Goal: Information Seeking & Learning: Learn about a topic

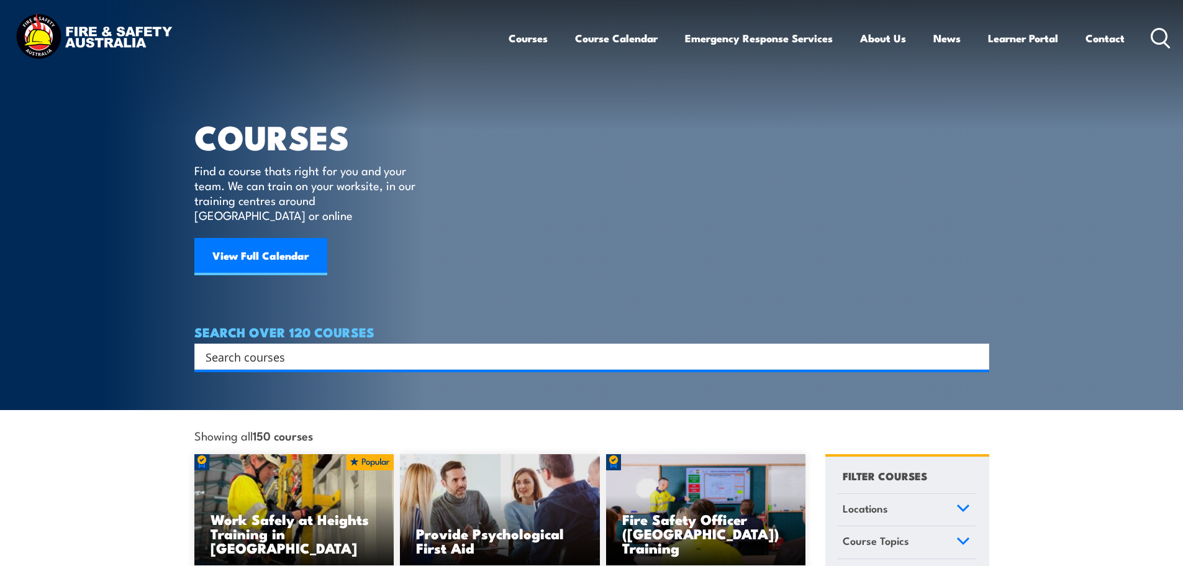
click at [319, 348] on input "Search input" at bounding box center [584, 356] width 756 height 19
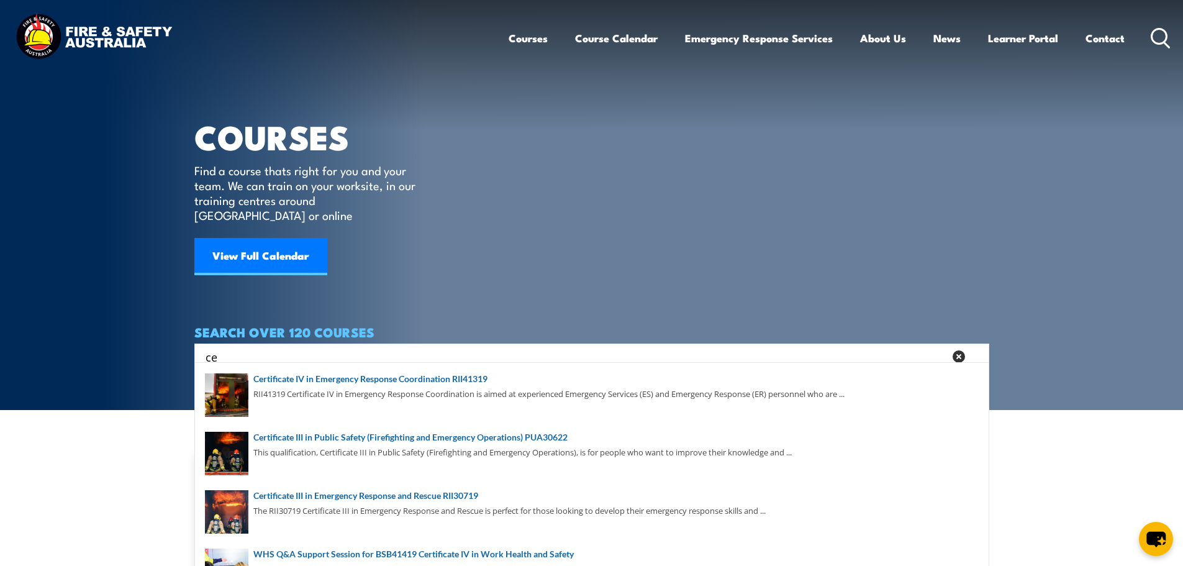
type input "c"
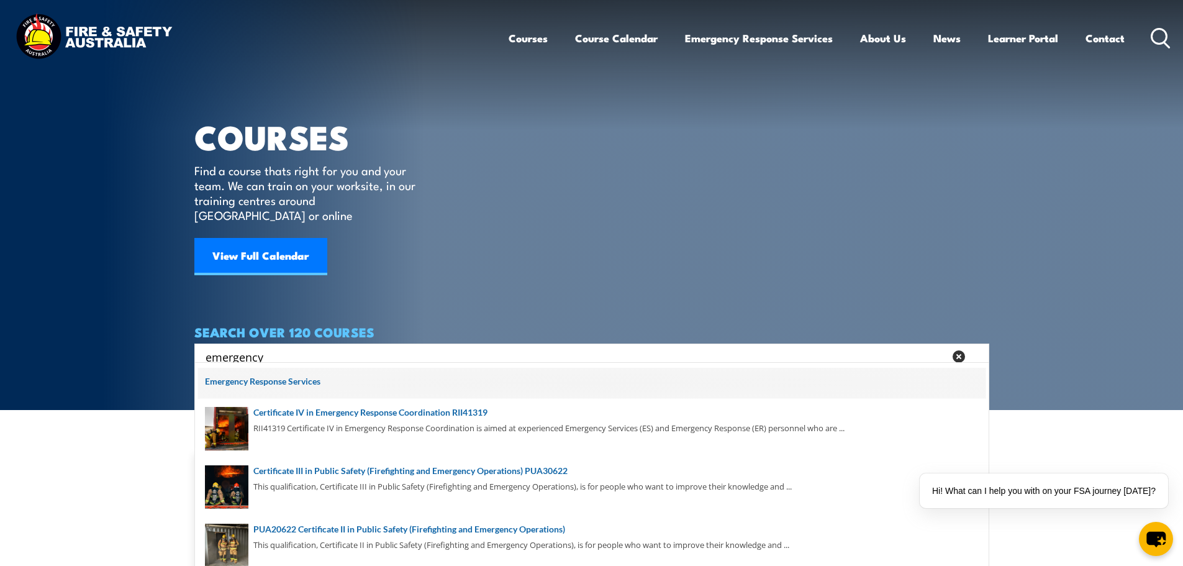
scroll to position [124, 0]
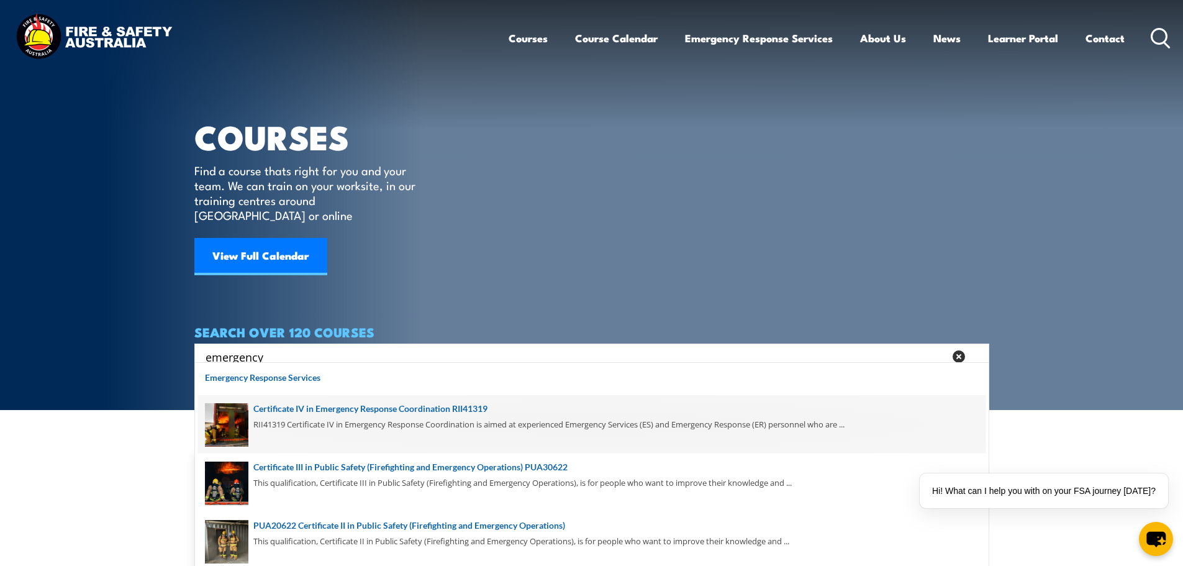
type input "emergency"
click at [433, 405] on span at bounding box center [591, 424] width 787 height 58
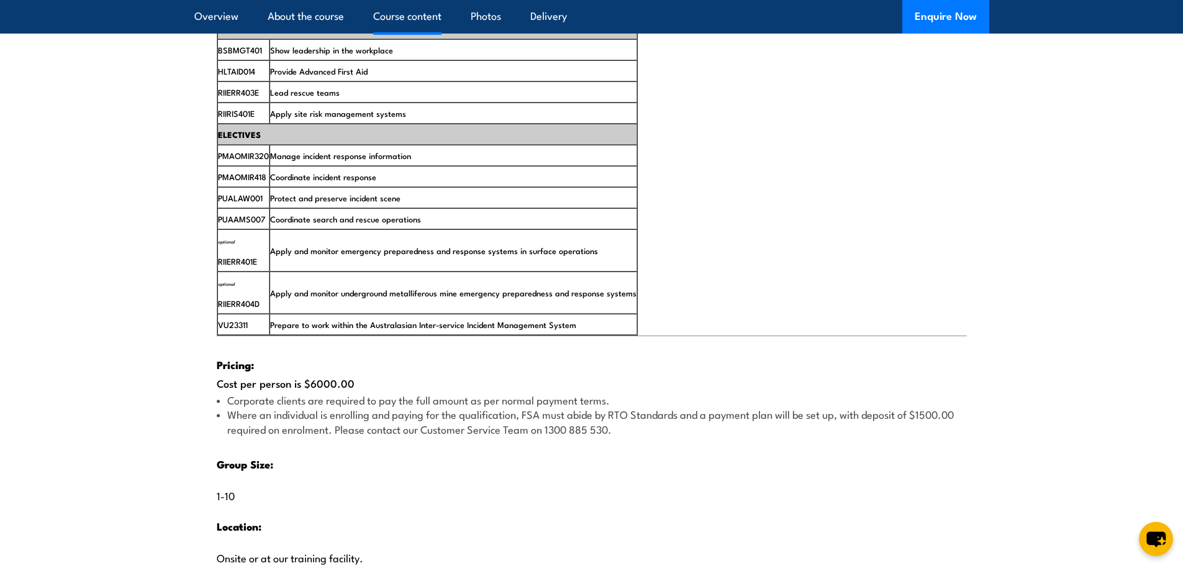
scroll to position [2483, 0]
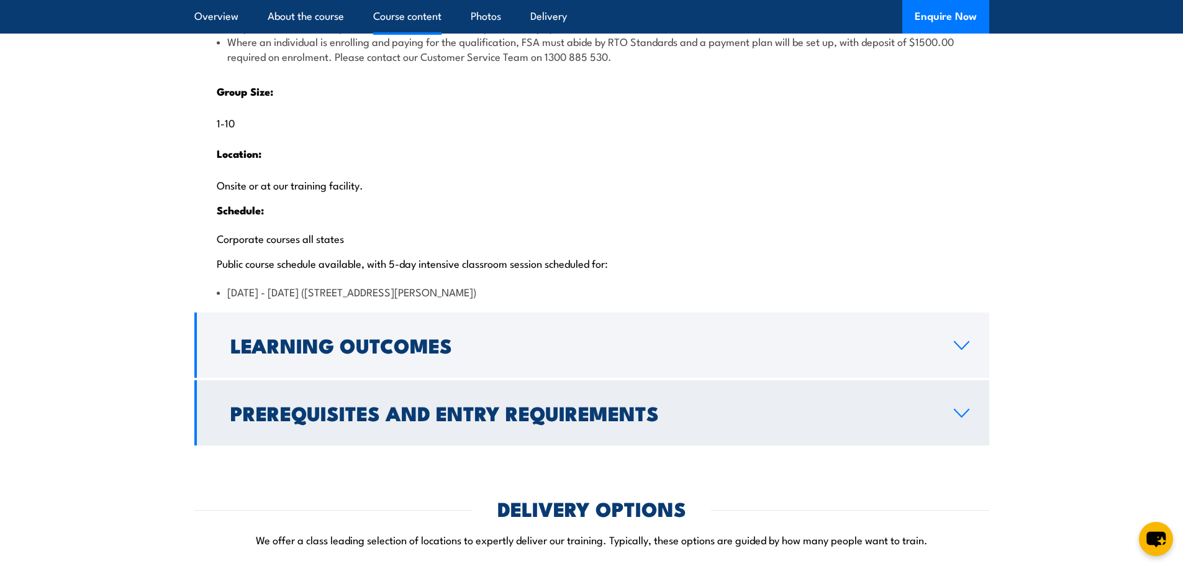
click at [954, 418] on icon at bounding box center [961, 413] width 17 height 10
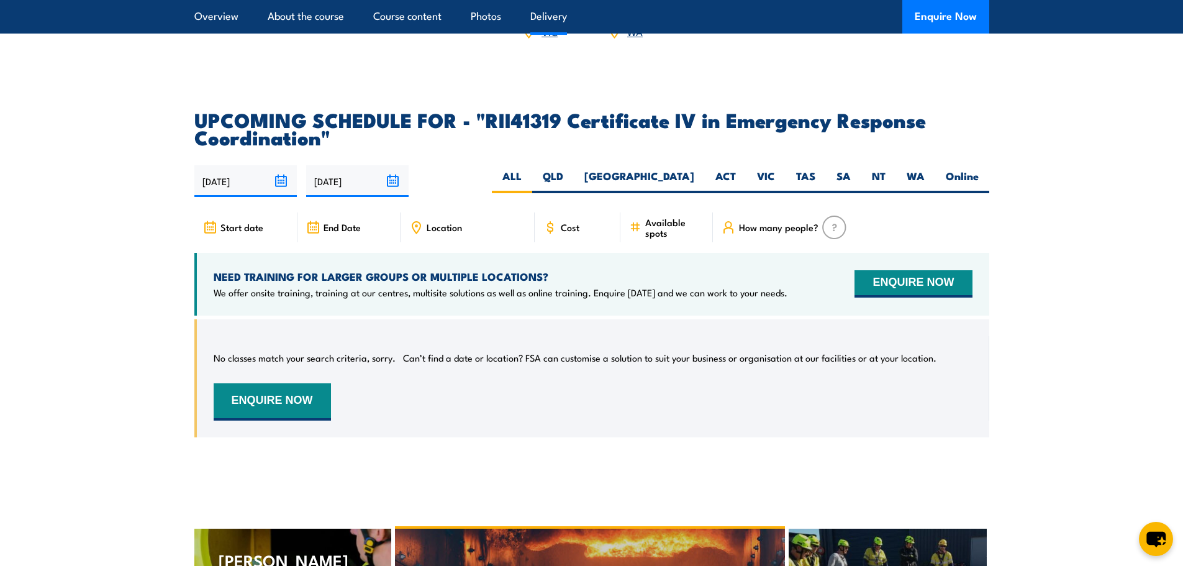
scroll to position [2709, 0]
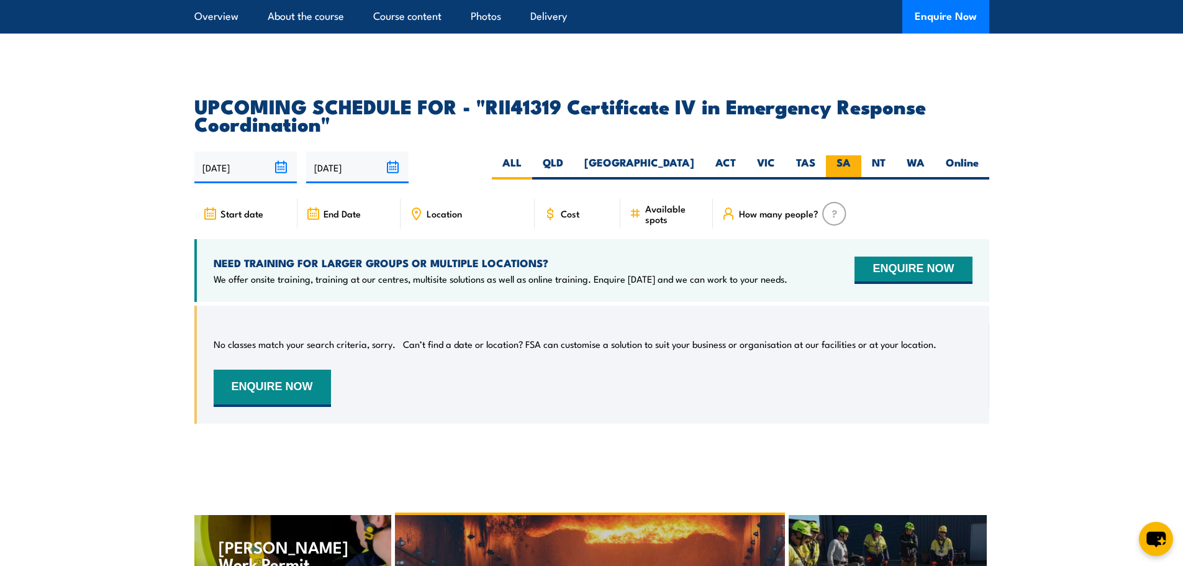
click at [854, 179] on label "SA" at bounding box center [843, 167] width 35 height 24
click at [854, 163] on input "SA" at bounding box center [855, 159] width 8 height 8
radio input "true"
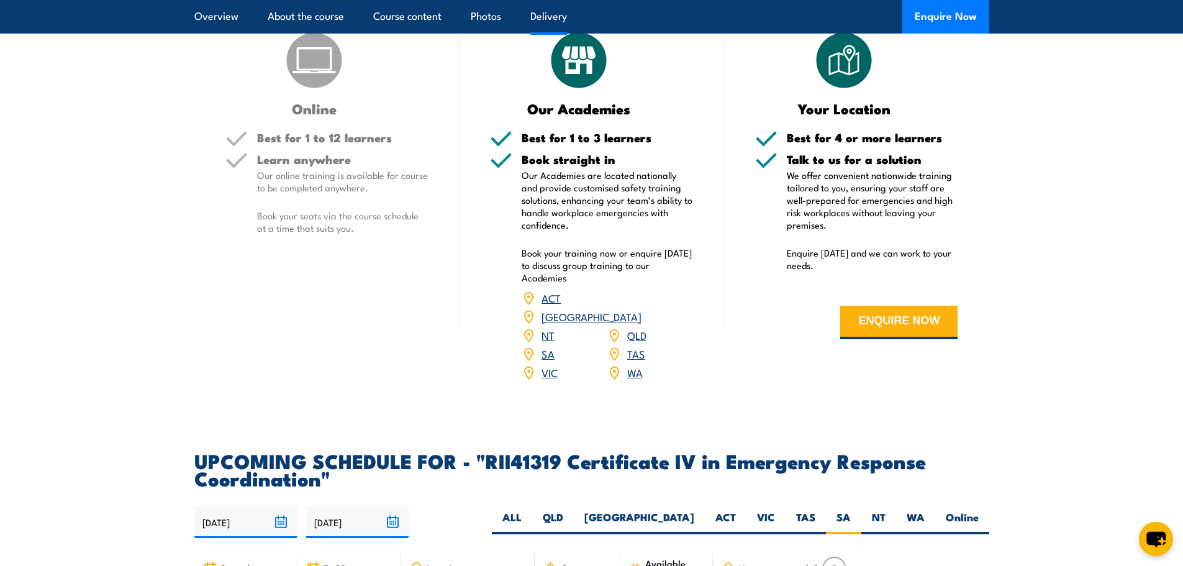
scroll to position [2947, 0]
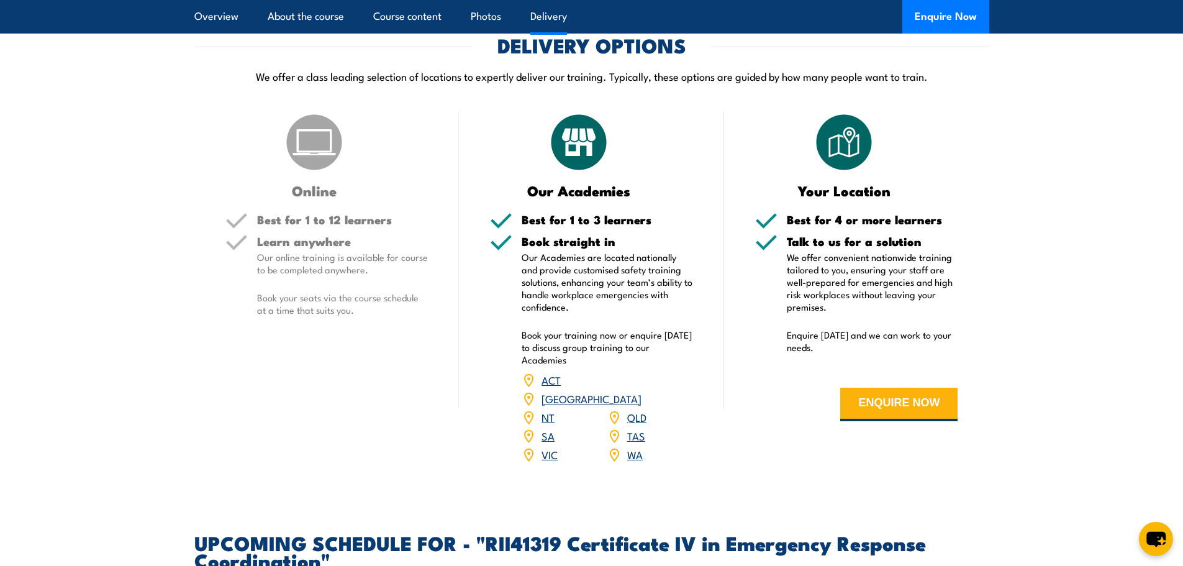
click at [546, 443] on link "SA" at bounding box center [547, 435] width 13 height 15
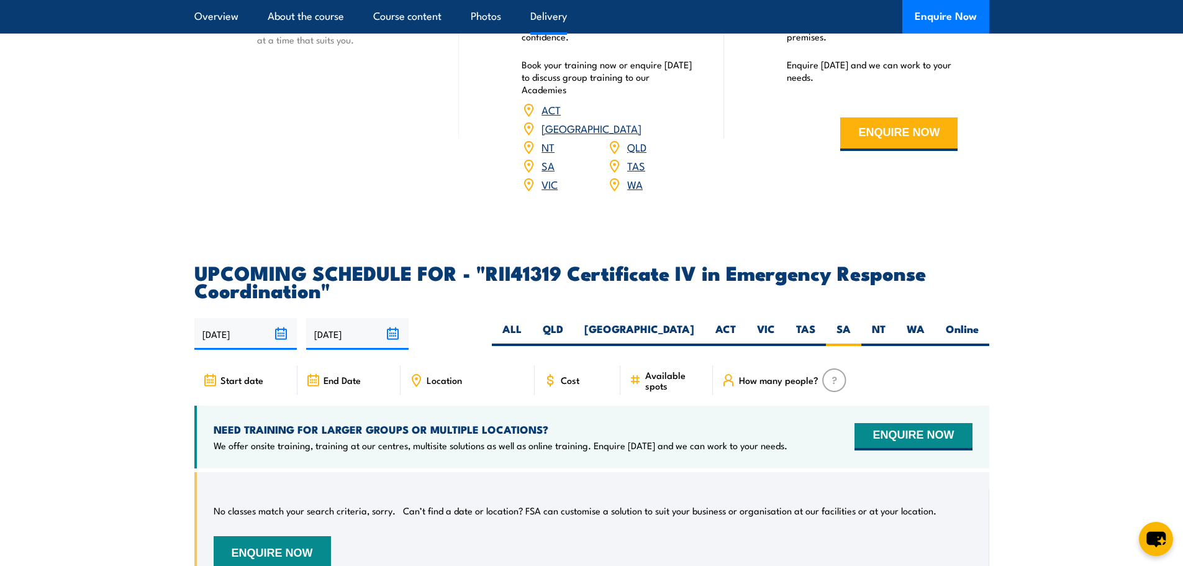
scroll to position [3195, 0]
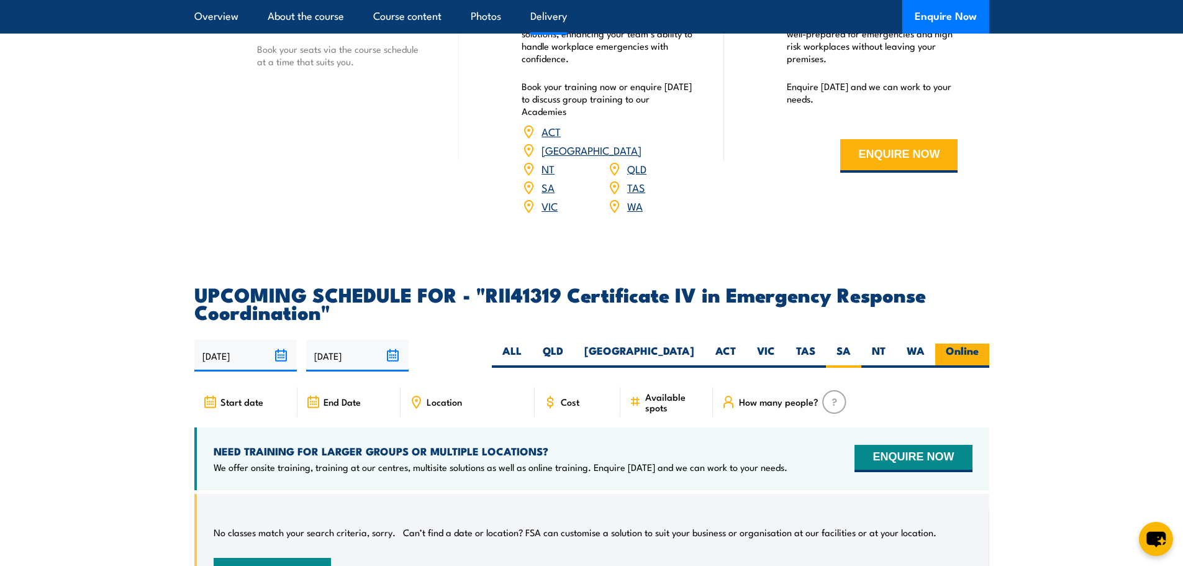
click at [955, 368] on label "Online" at bounding box center [962, 355] width 54 height 24
click at [978, 351] on input "Online" at bounding box center [982, 347] width 8 height 8
radio input "true"
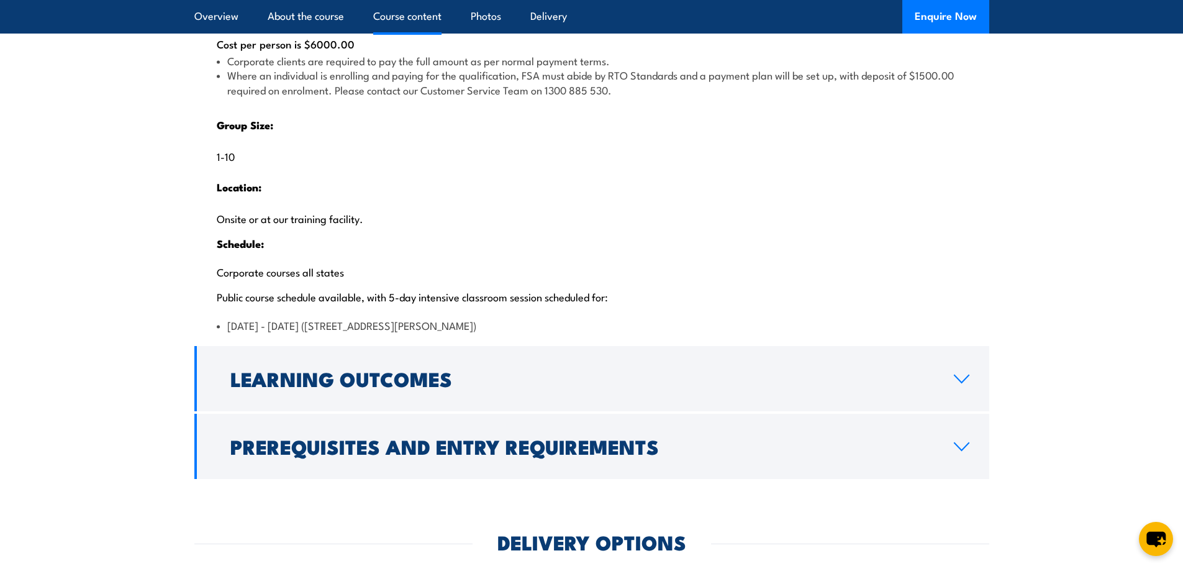
scroll to position [2650, 0]
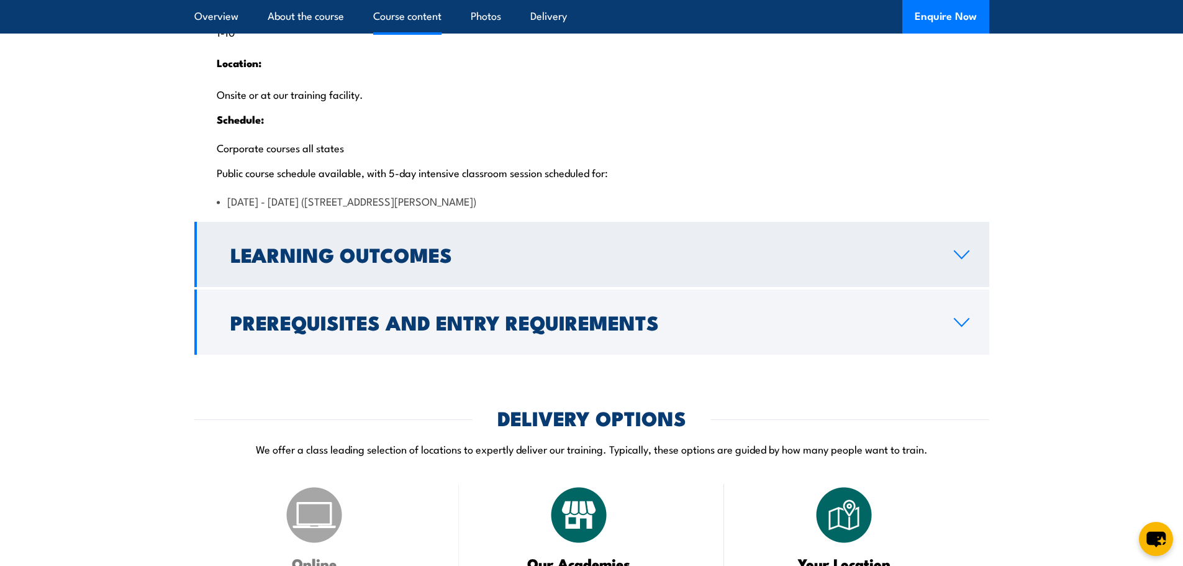
click at [958, 260] on icon at bounding box center [961, 255] width 17 height 10
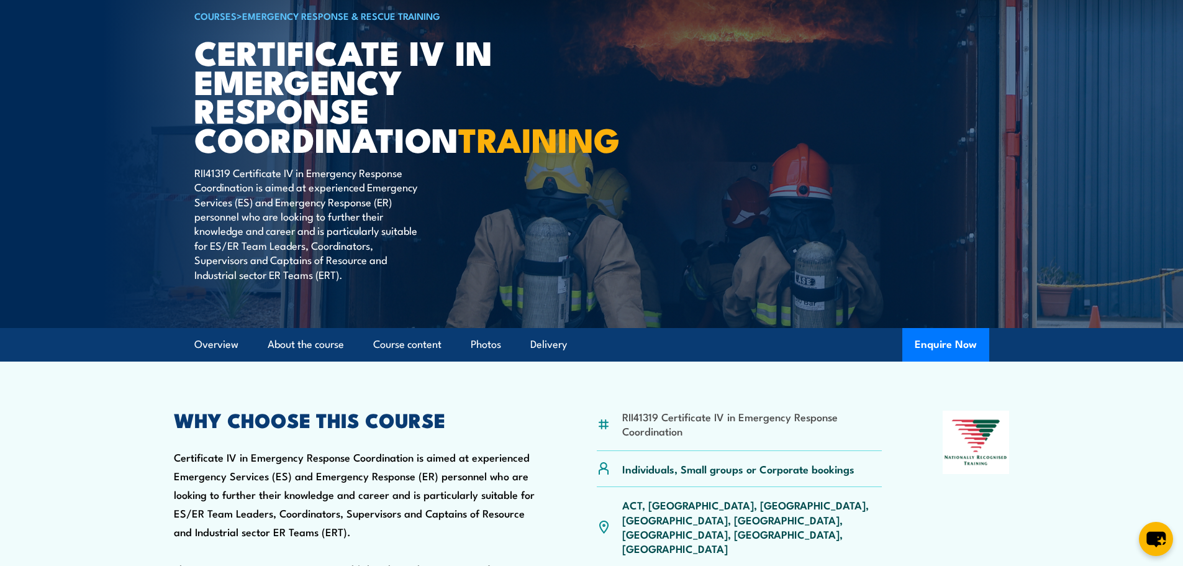
scroll to position [62, 0]
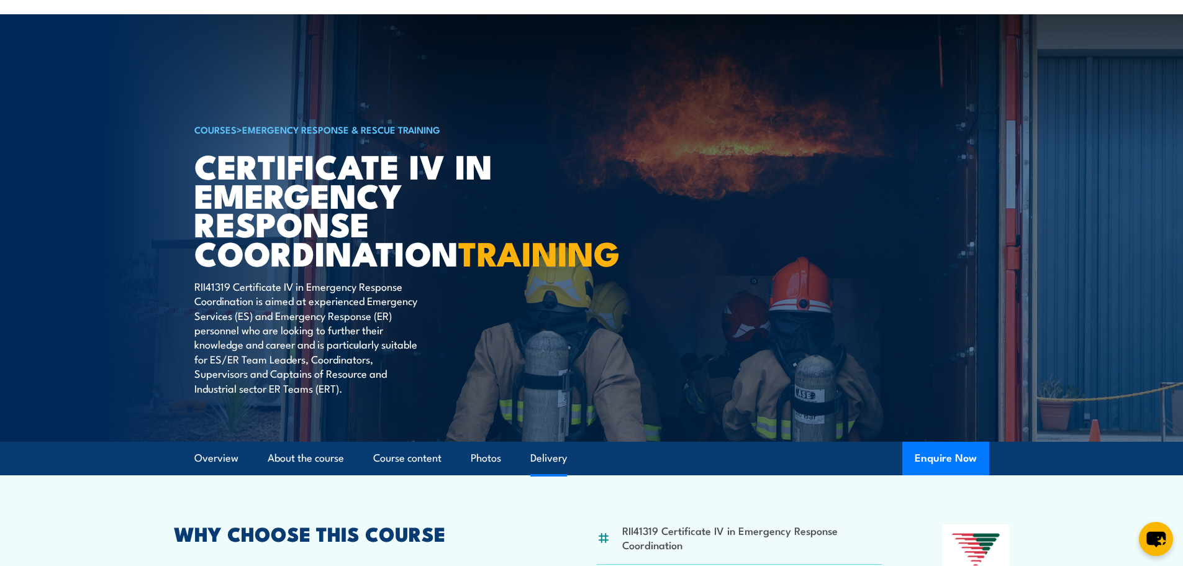
click at [552, 474] on link "Delivery" at bounding box center [548, 457] width 37 height 33
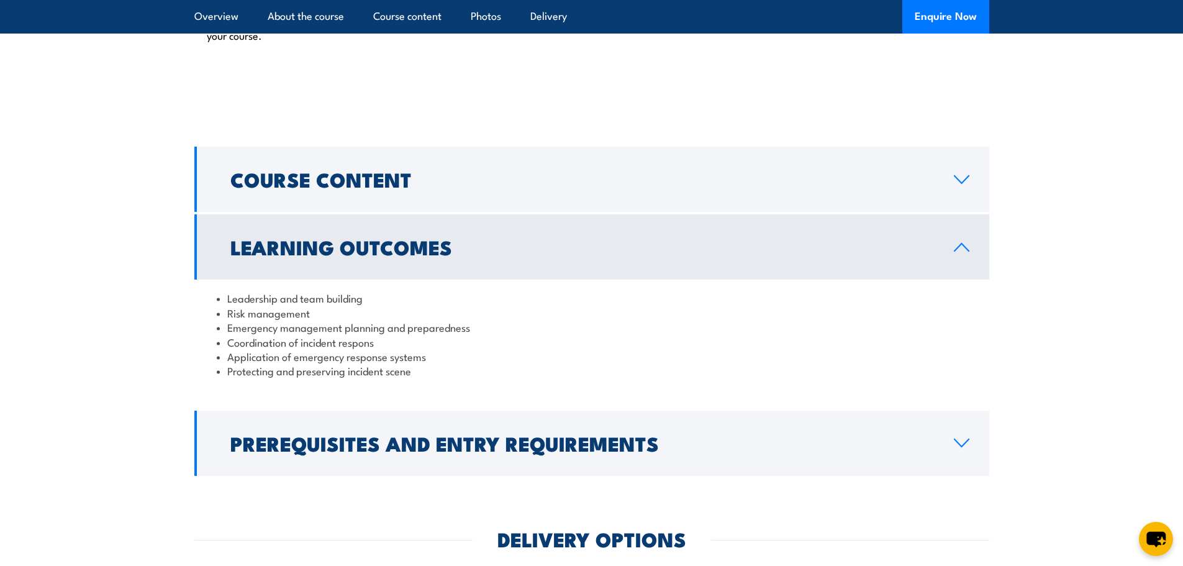
scroll to position [1741, 0]
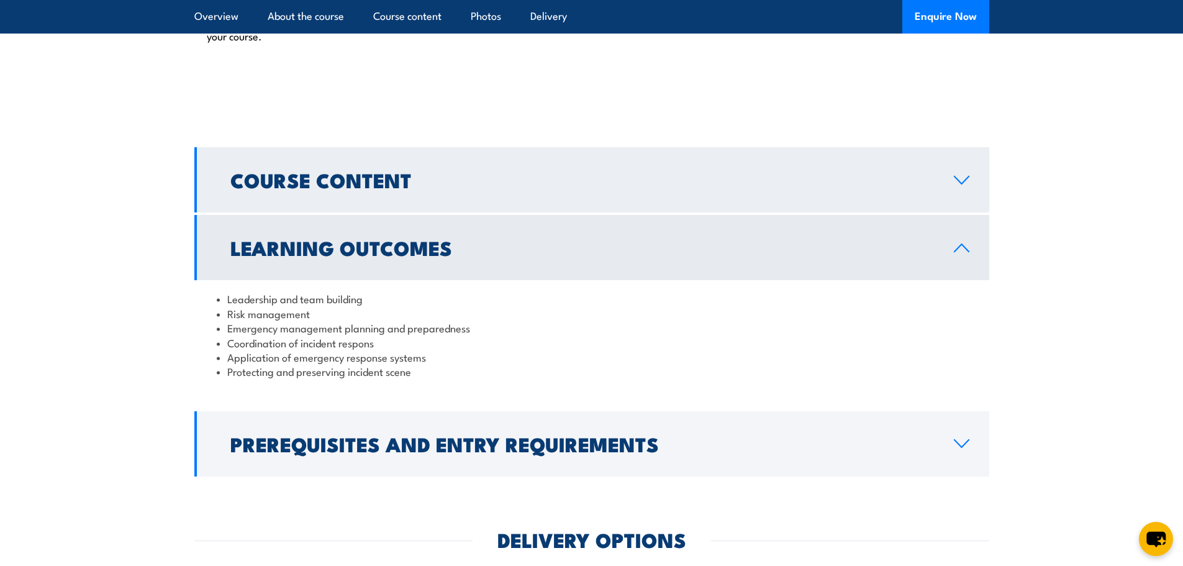
click at [965, 212] on link "Course Content" at bounding box center [591, 179] width 795 height 65
